Goal: Information Seeking & Learning: Learn about a topic

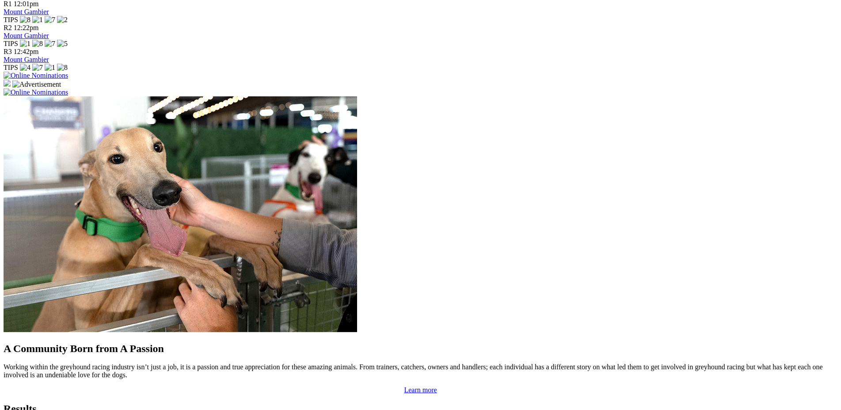
scroll to position [592, 0]
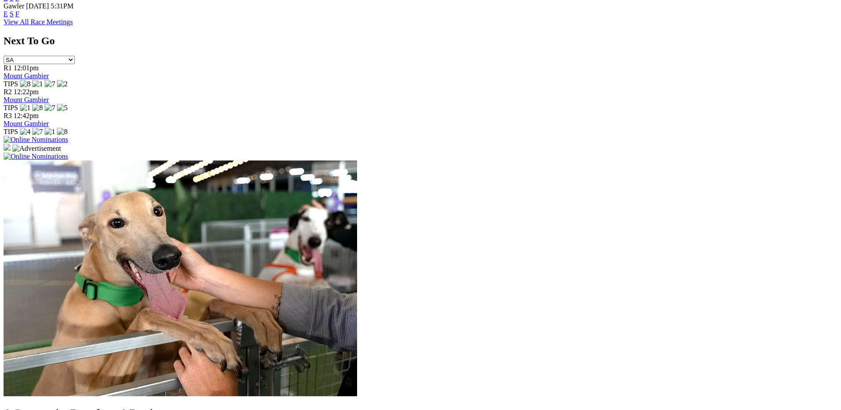
scroll to position [516, 0]
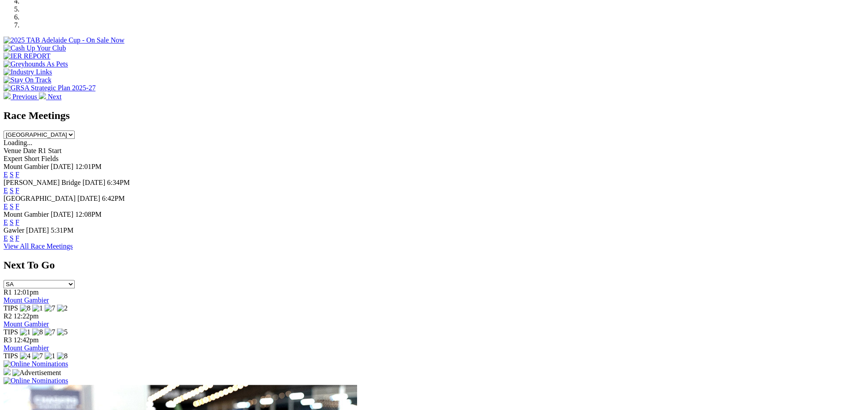
scroll to position [252, 0]
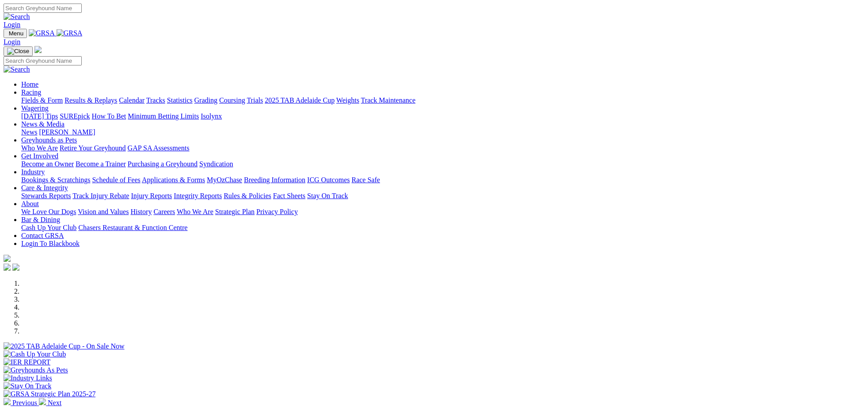
click at [39, 200] on link "About" at bounding box center [30, 204] width 18 height 8
click at [65, 120] on link "News & Media" at bounding box center [42, 124] width 43 height 8
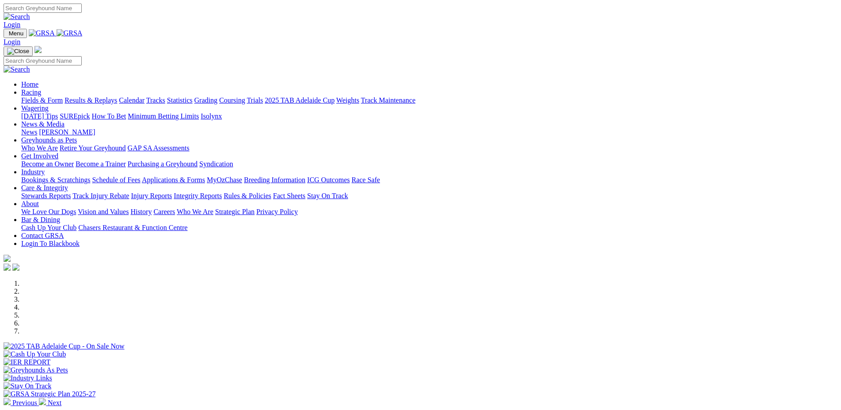
click at [65, 120] on link "News & Media" at bounding box center [42, 124] width 43 height 8
click at [37, 128] on link "News" at bounding box center [29, 132] width 16 height 8
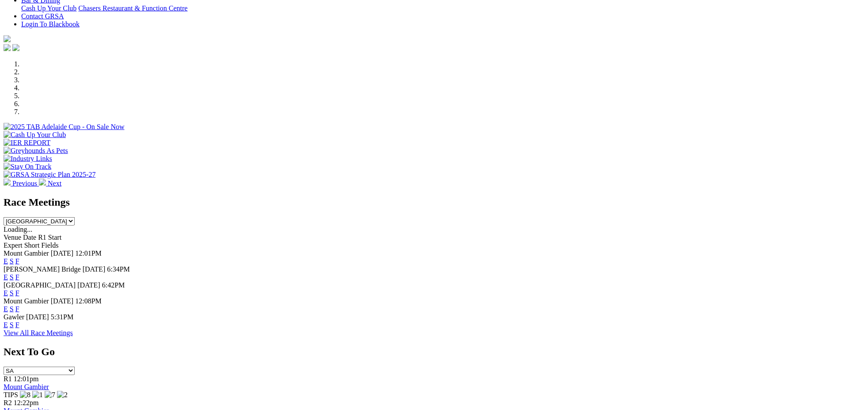
scroll to position [222, 0]
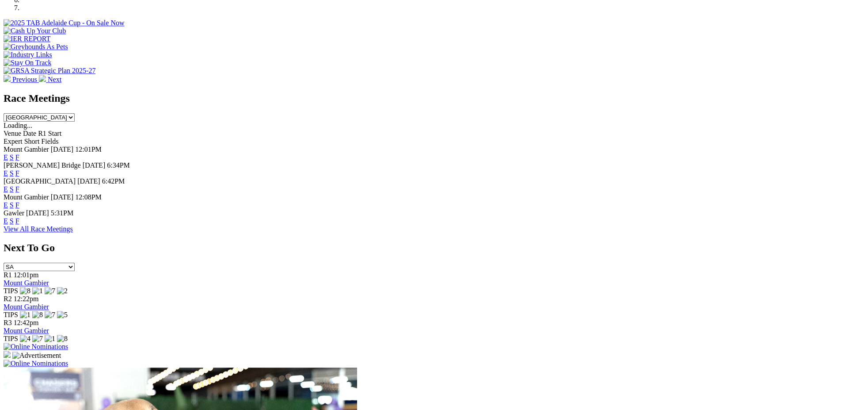
scroll to position [303, 0]
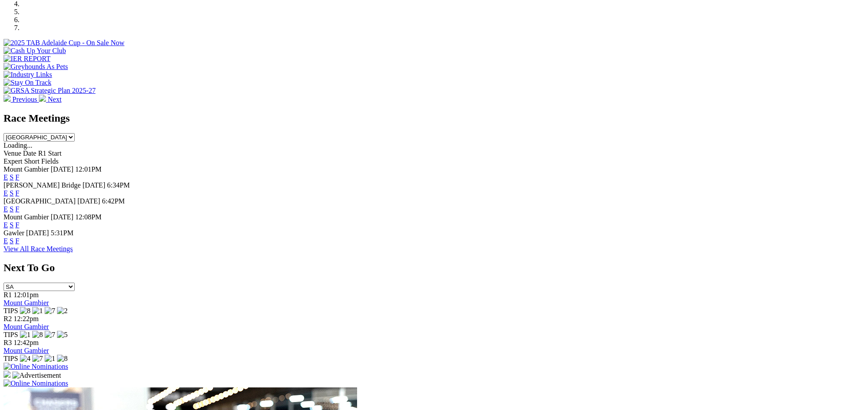
click at [19, 189] on link "F" at bounding box center [17, 193] width 4 height 8
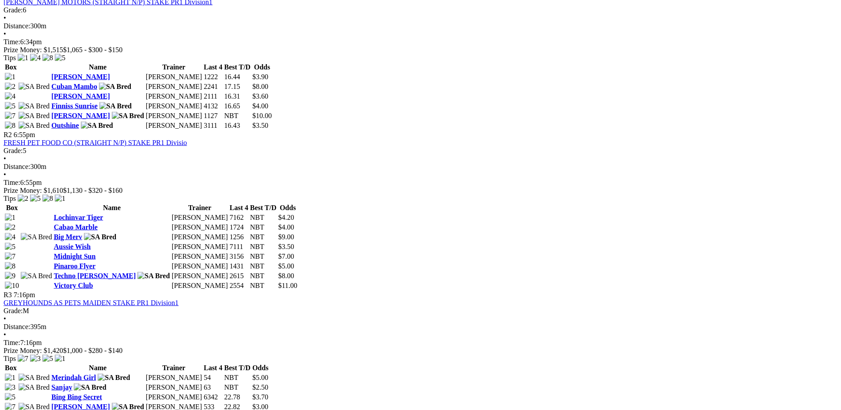
scroll to position [481, 0]
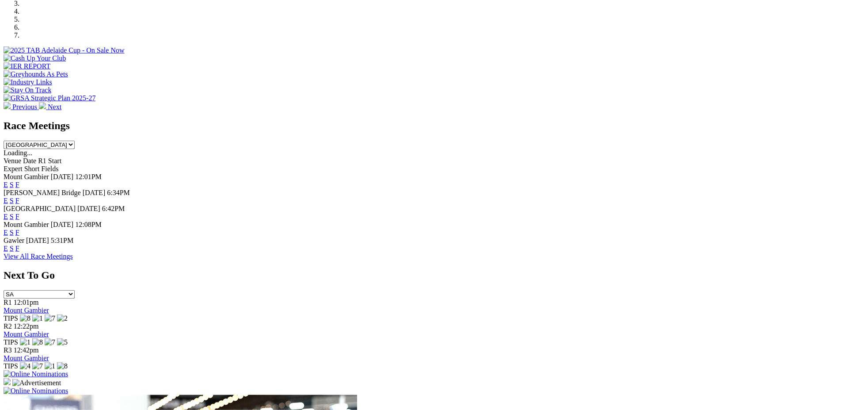
scroll to position [298, 0]
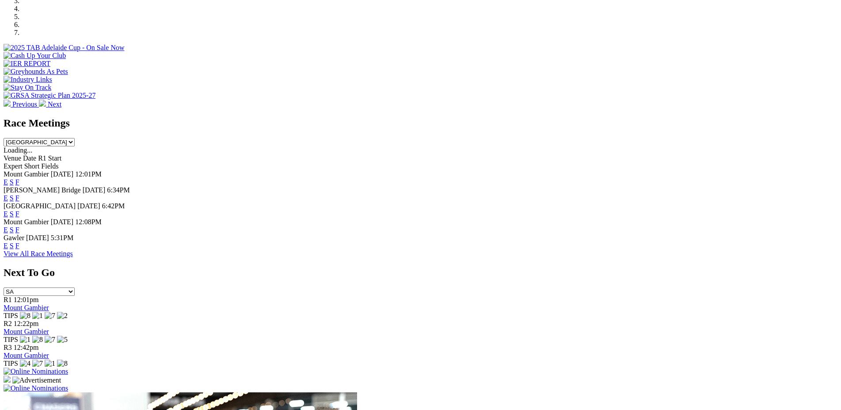
click at [19, 194] on link "F" at bounding box center [17, 198] width 4 height 8
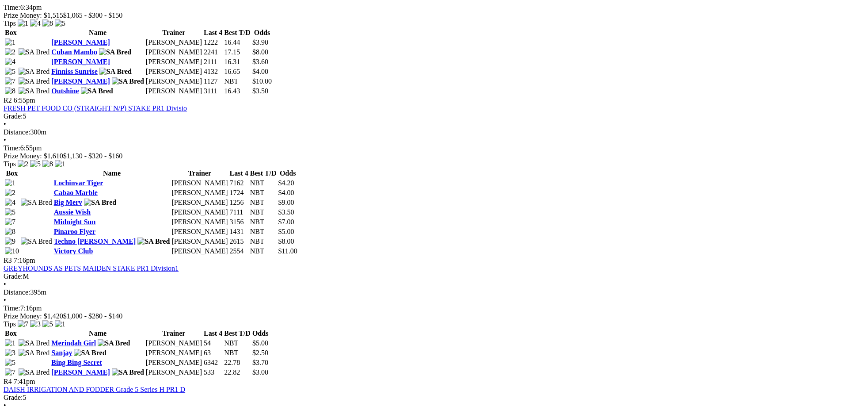
scroll to position [513, 0]
